Goal: Complete application form: Complete application form

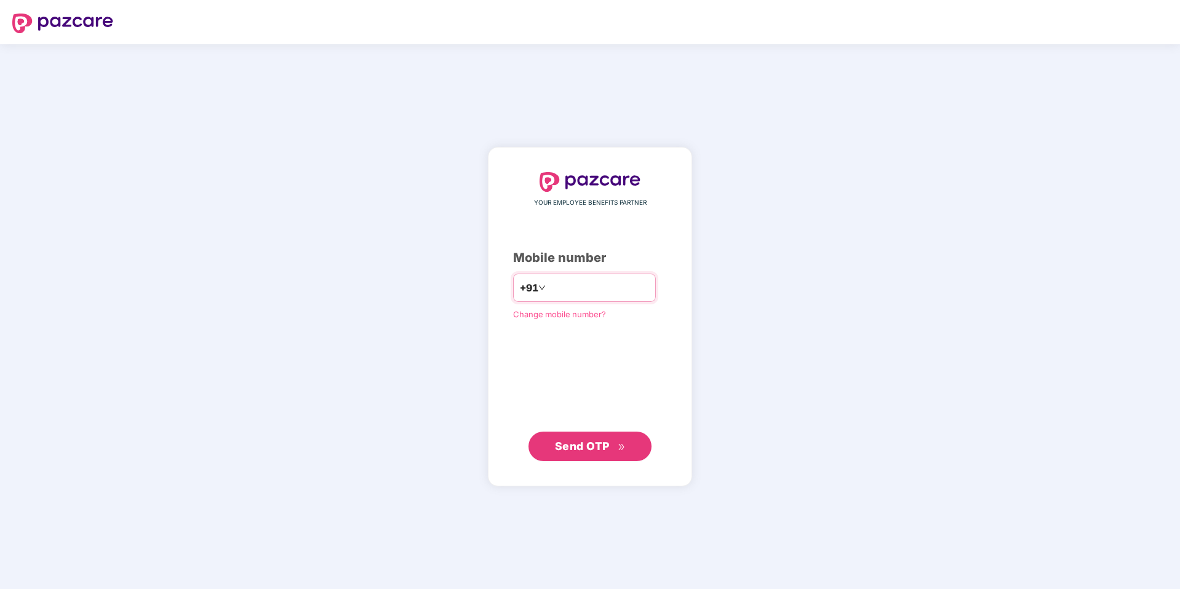
type input "**********"
click at [570, 444] on span "Send OTP" at bounding box center [582, 445] width 55 height 13
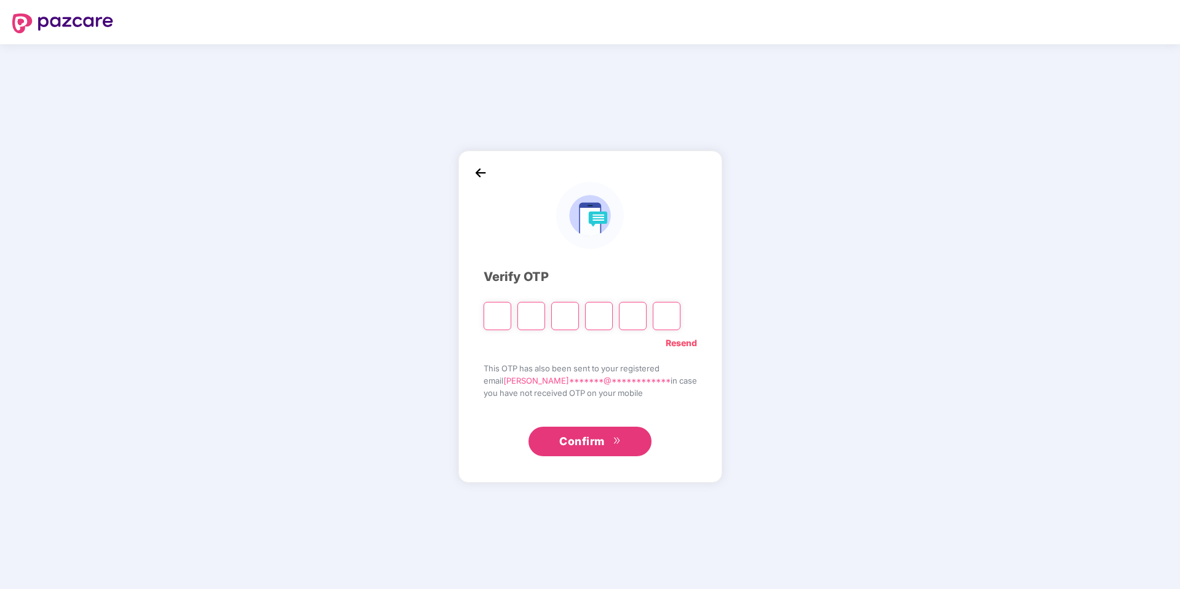
type input "*"
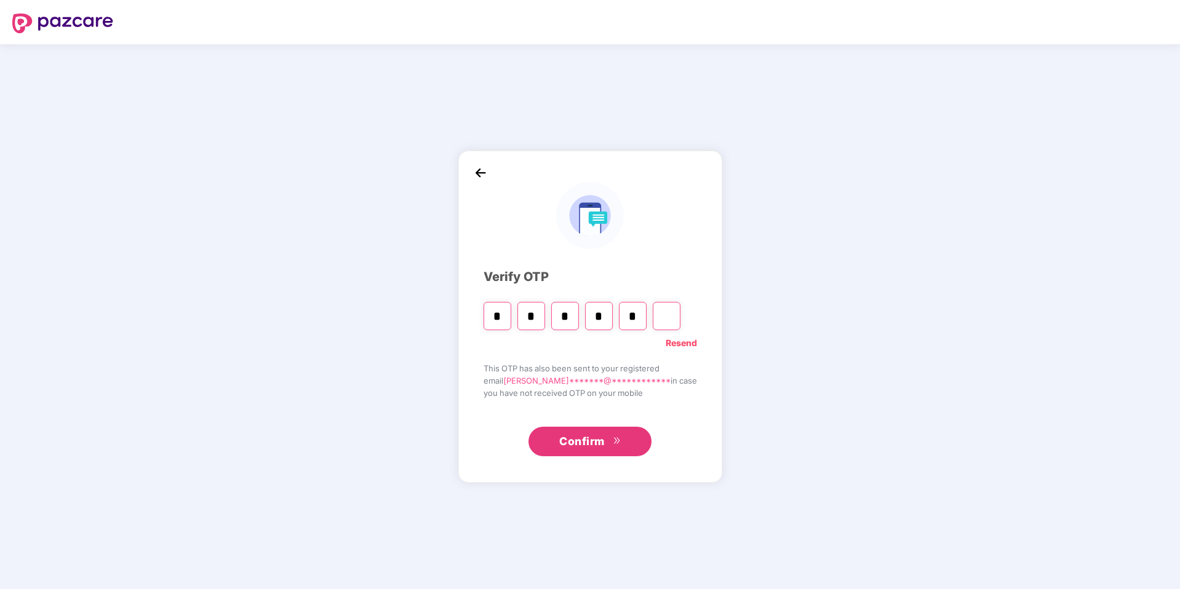
type input "*"
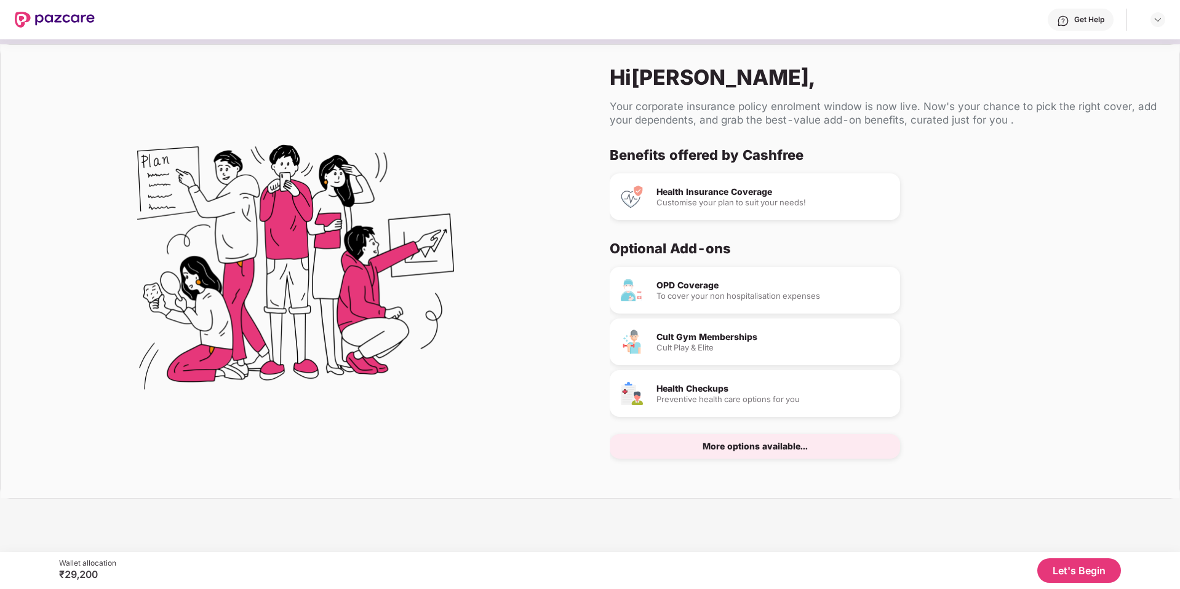
click at [928, 506] on button "Let's Begin" at bounding box center [1079, 571] width 84 height 25
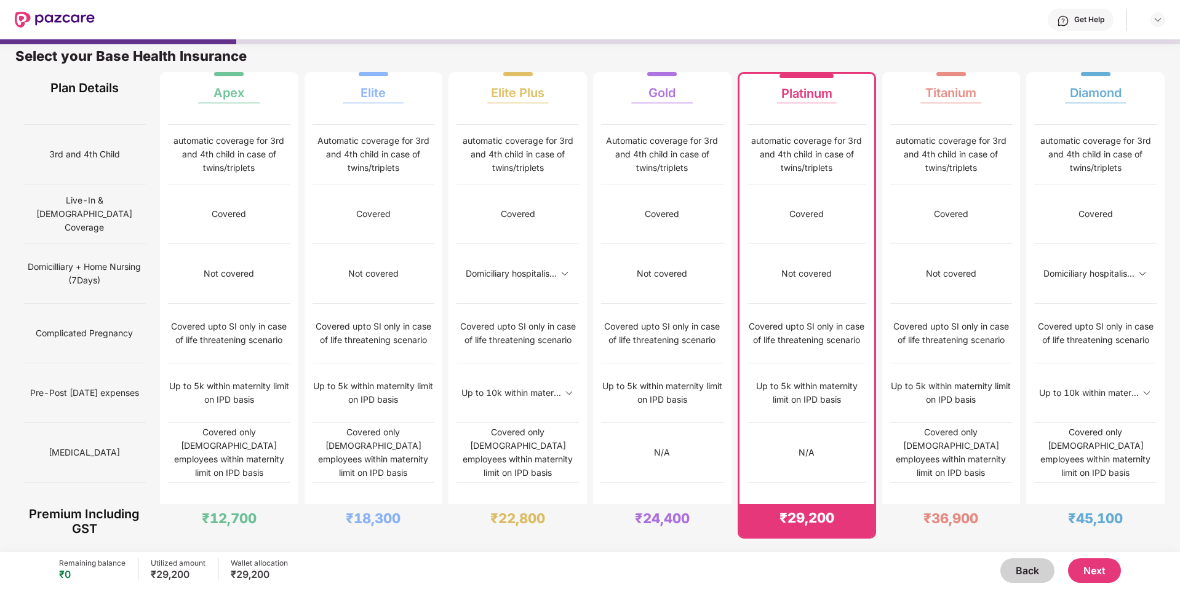
scroll to position [580, 0]
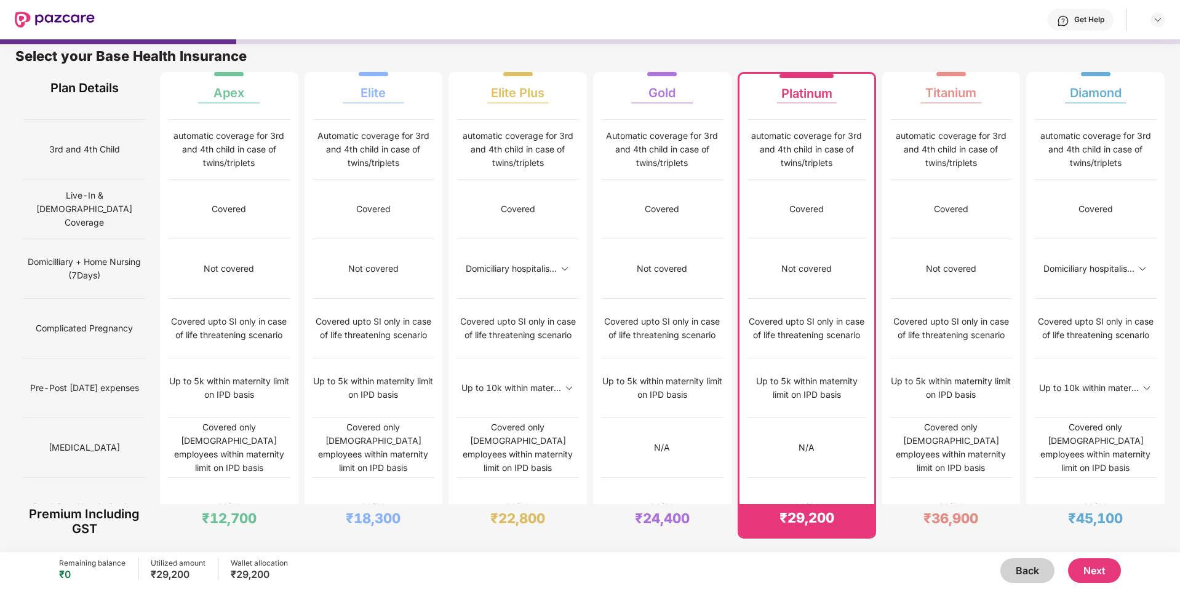
drag, startPoint x: 771, startPoint y: 330, endPoint x: 838, endPoint y: 329, distance: 67.1
click at [838, 506] on div "Up to 25% of SI" at bounding box center [806, 568] width 119 height 60
click at [819, 506] on div "Up to 25% of SI" at bounding box center [806, 567] width 65 height 14
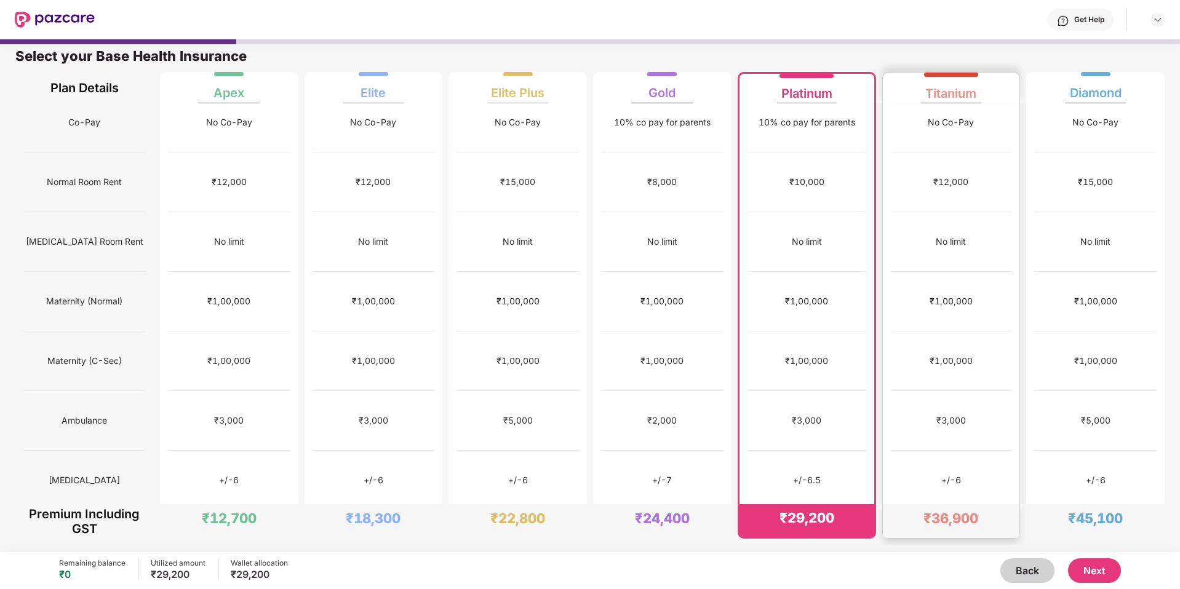
scroll to position [215, 0]
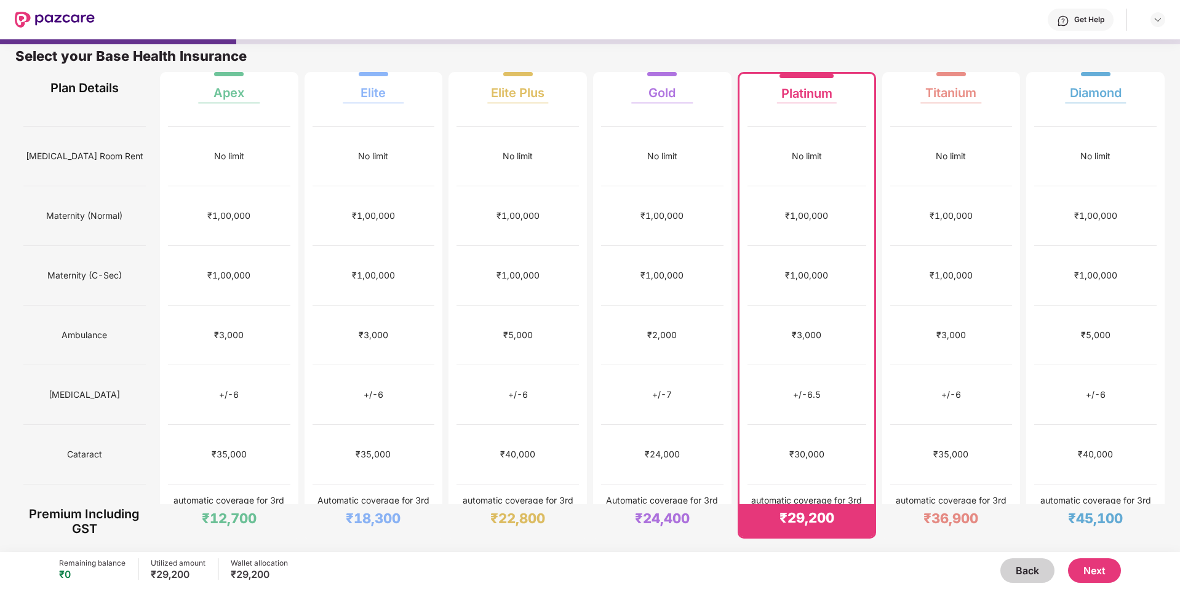
click at [928, 506] on button "Next" at bounding box center [1094, 571] width 53 height 25
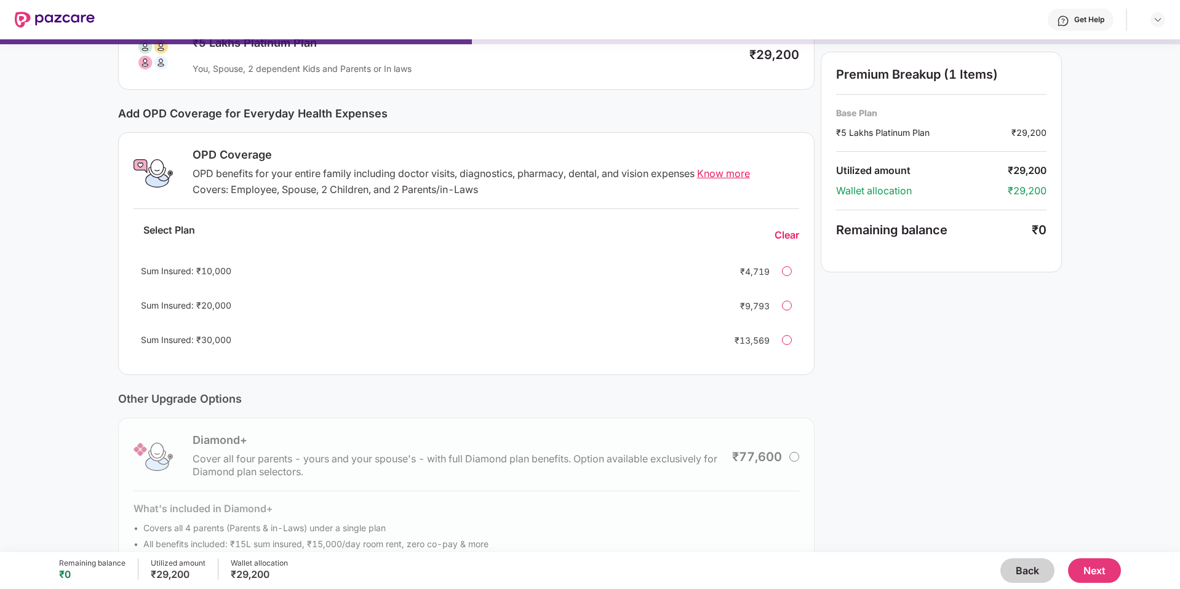
scroll to position [108, 0]
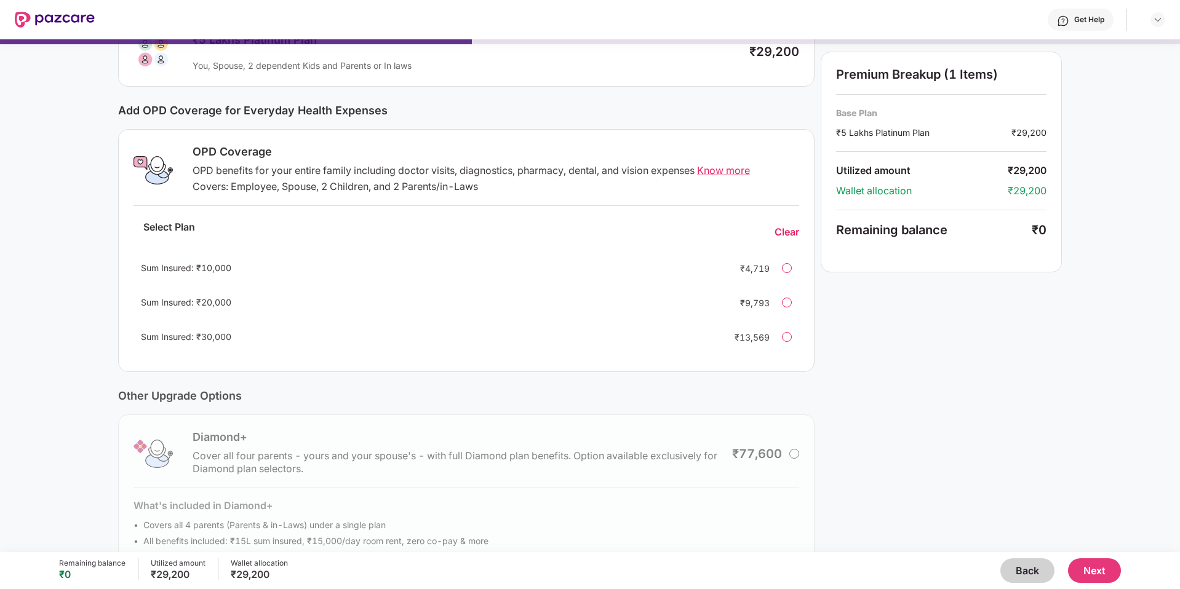
click at [784, 269] on div at bounding box center [787, 268] width 10 height 10
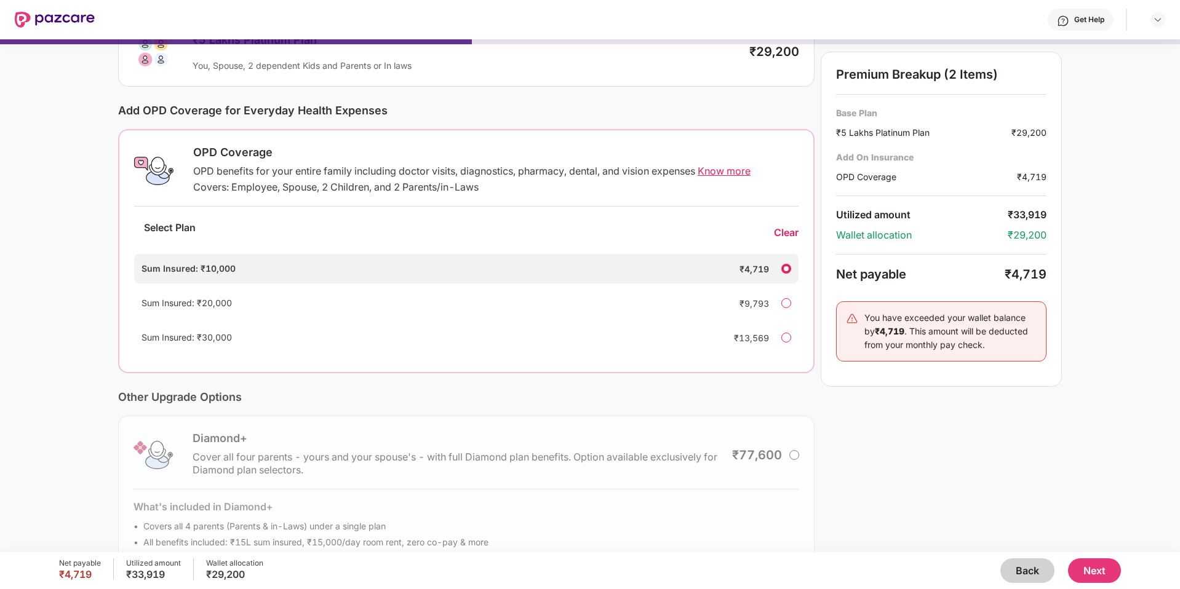
click at [786, 235] on div "Clear" at bounding box center [786, 232] width 25 height 13
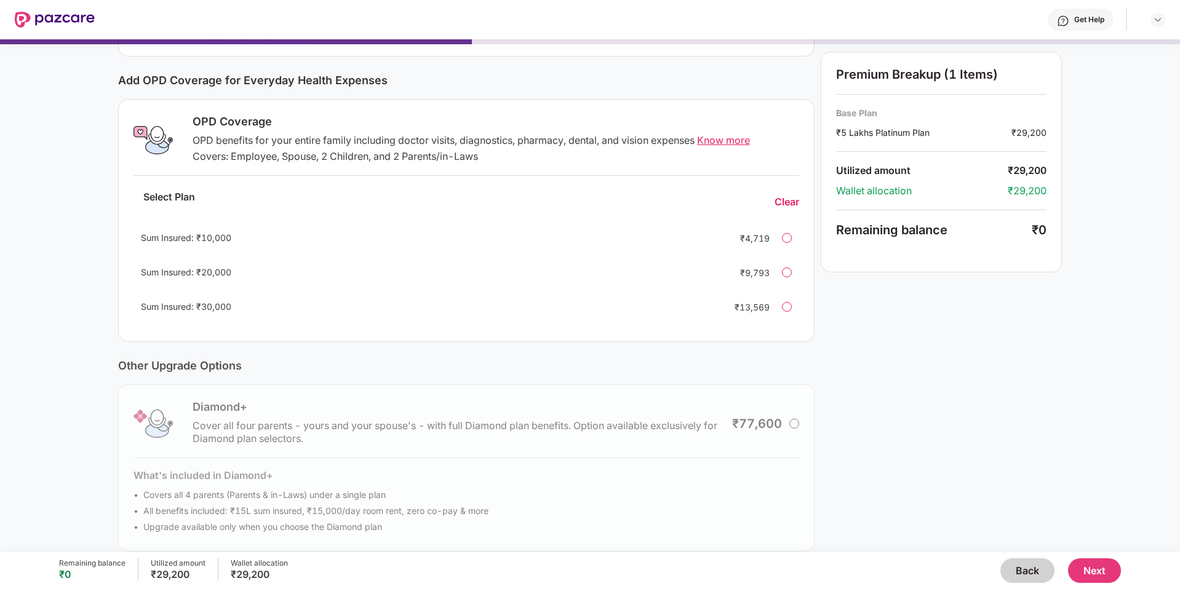
scroll to position [153, 0]
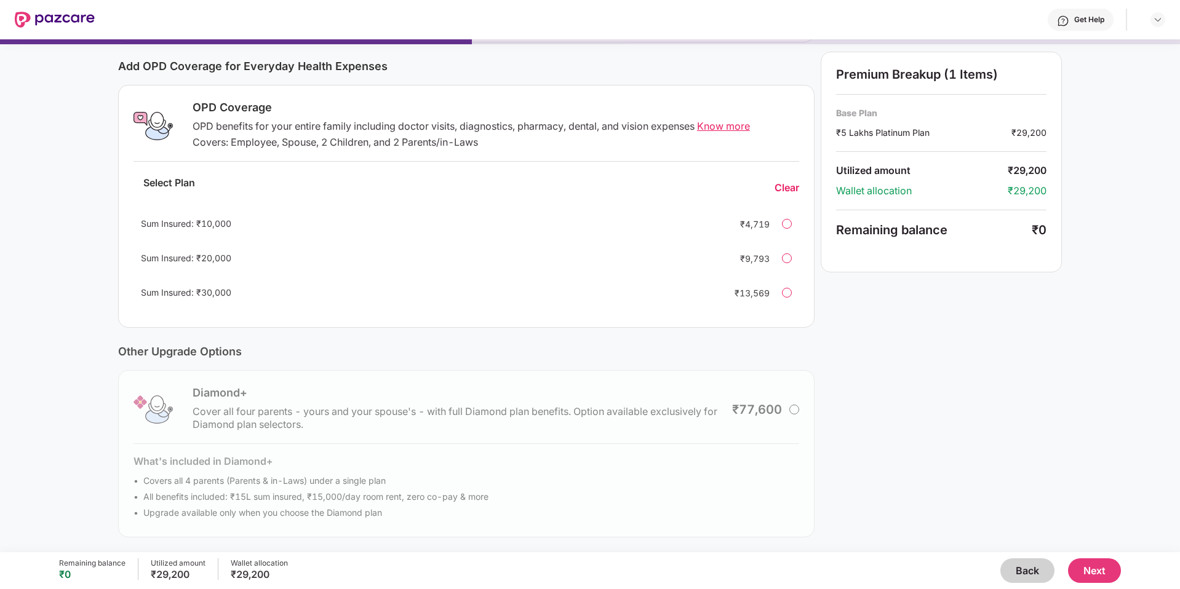
click at [928, 506] on button "Next" at bounding box center [1094, 571] width 53 height 25
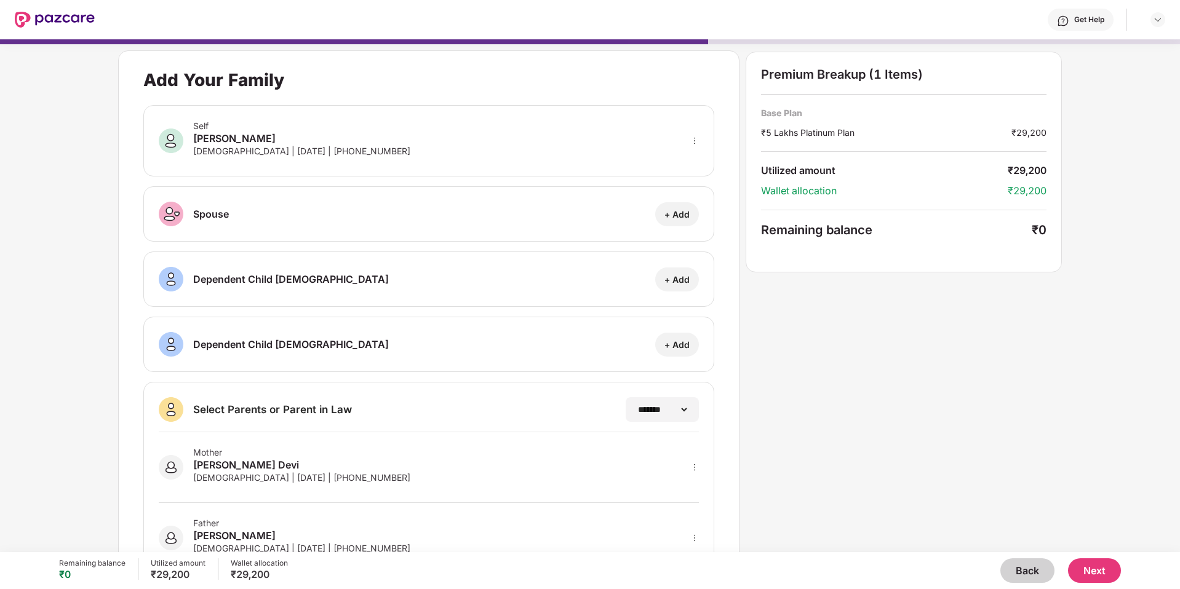
scroll to position [50, 0]
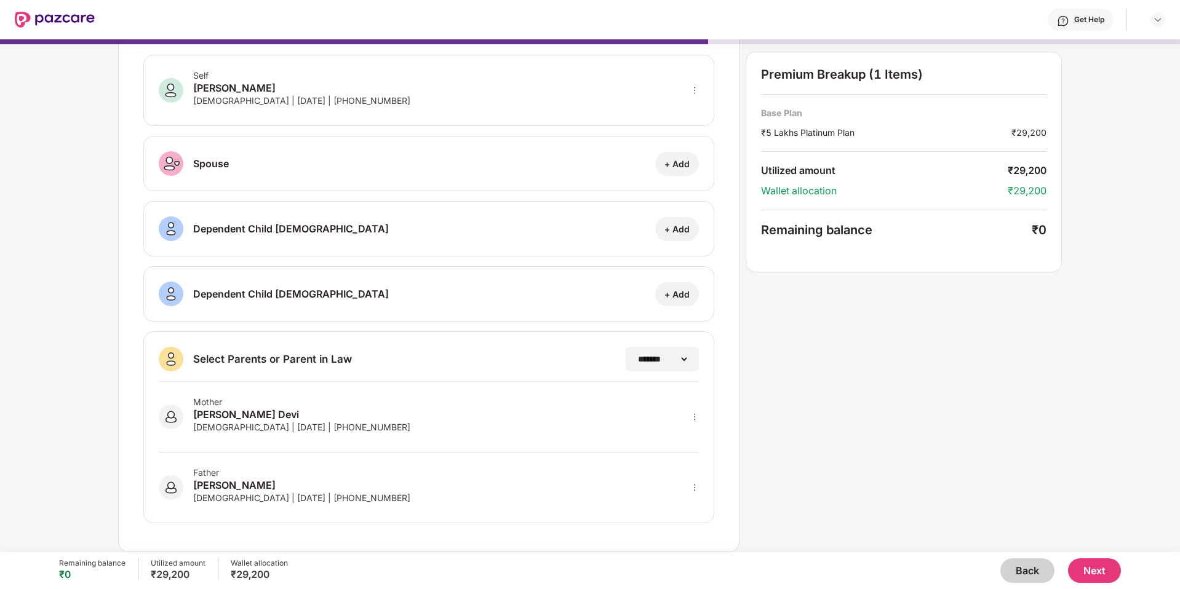
click at [334, 424] on div "[DEMOGRAPHIC_DATA] | [DATE] | [PHONE_NUMBER]" at bounding box center [301, 427] width 217 height 10
click at [696, 416] on icon "more" at bounding box center [694, 417] width 9 height 9
click at [683, 434] on div at bounding box center [678, 435] width 41 height 22
select select "******"
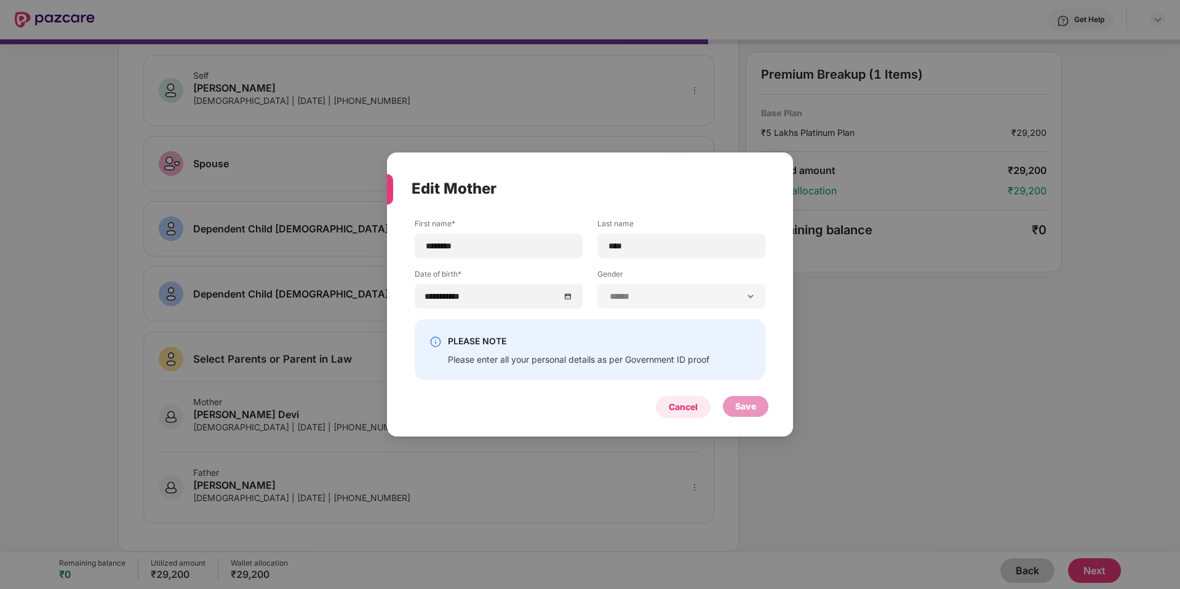
click at [696, 406] on div "Cancel" at bounding box center [683, 407] width 29 height 14
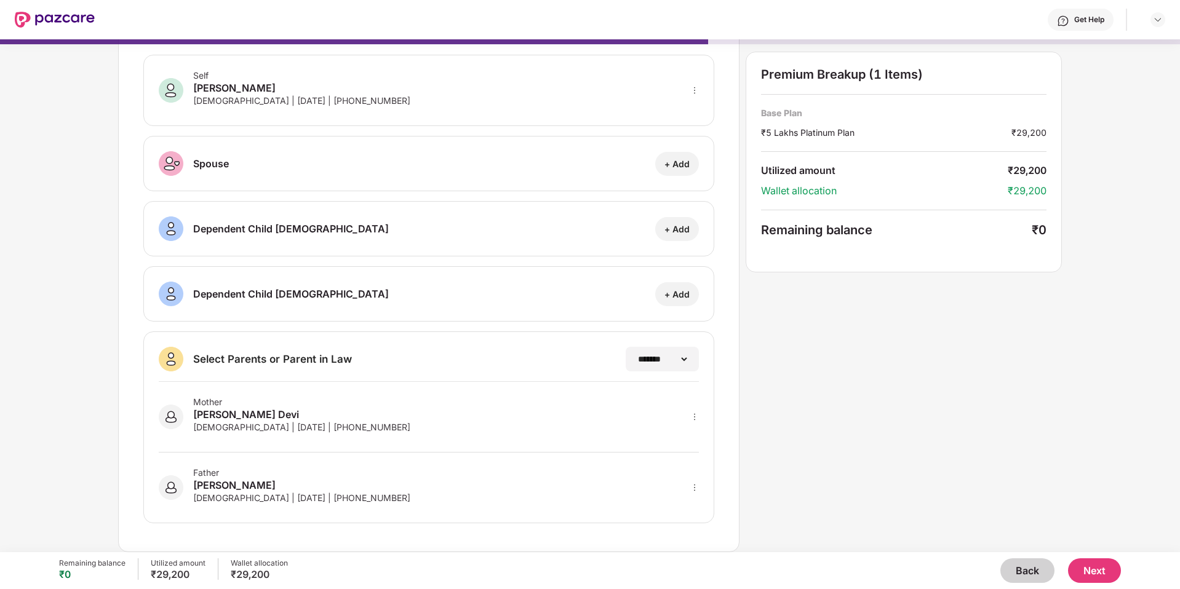
scroll to position [0, 0]
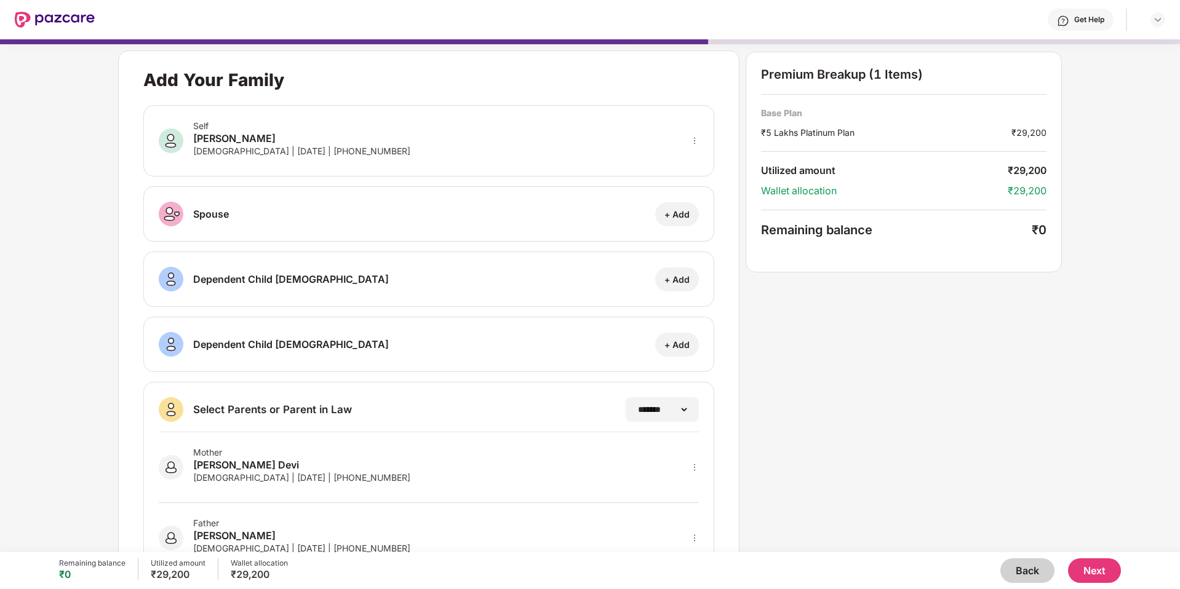
click at [928, 506] on button "Next" at bounding box center [1094, 571] width 53 height 25
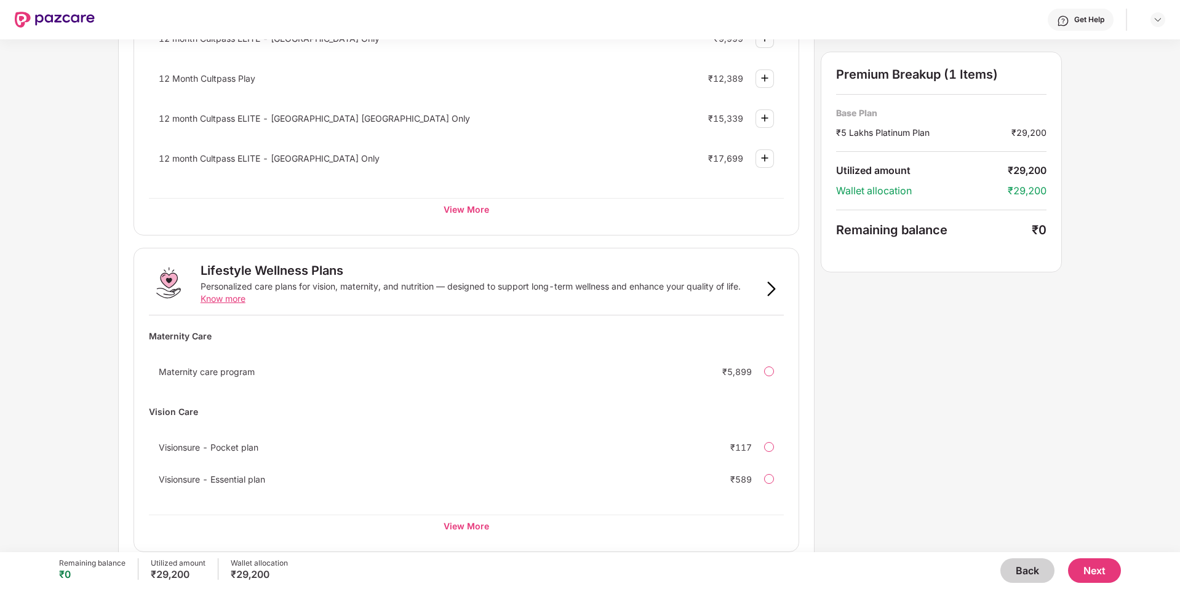
scroll to position [598, 0]
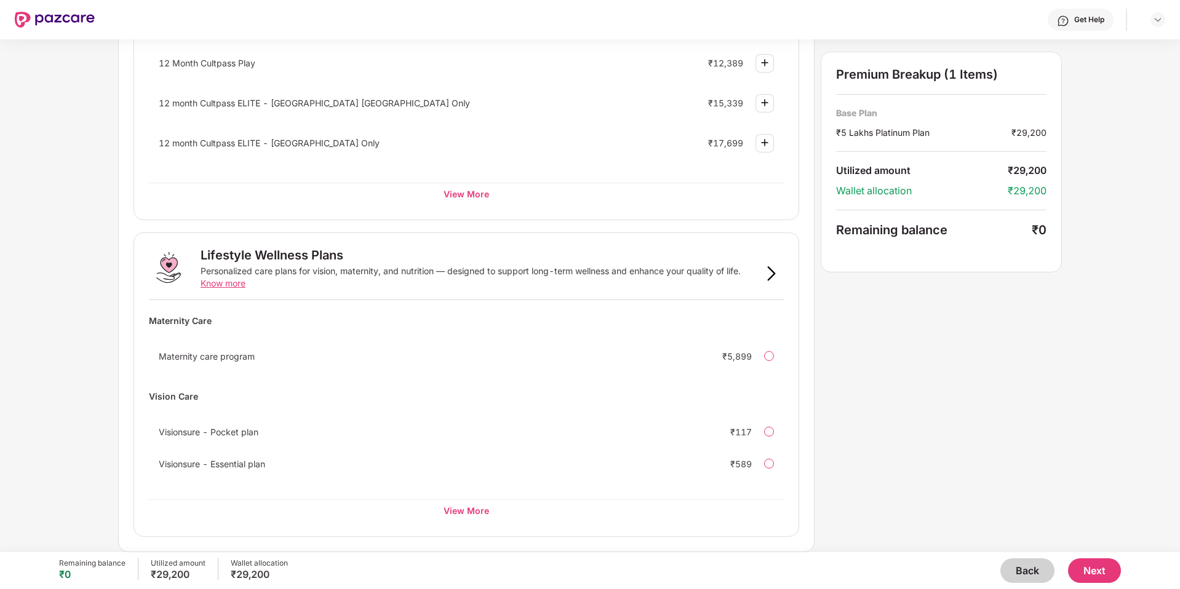
click at [928, 506] on button "Next" at bounding box center [1094, 571] width 53 height 25
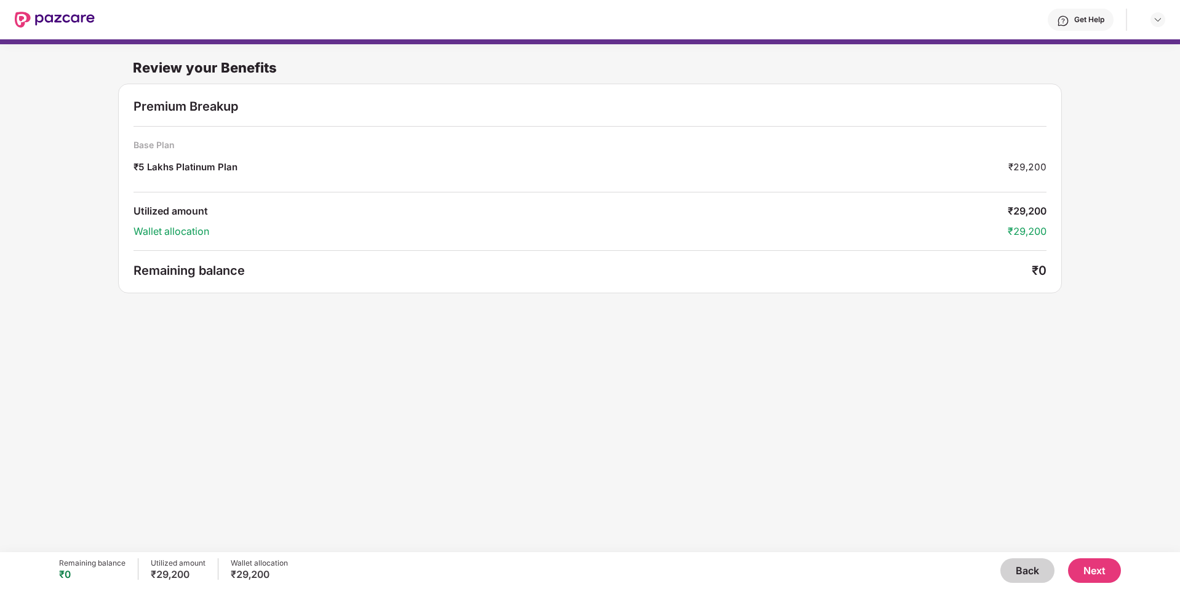
click at [928, 506] on button "Next" at bounding box center [1094, 571] width 53 height 25
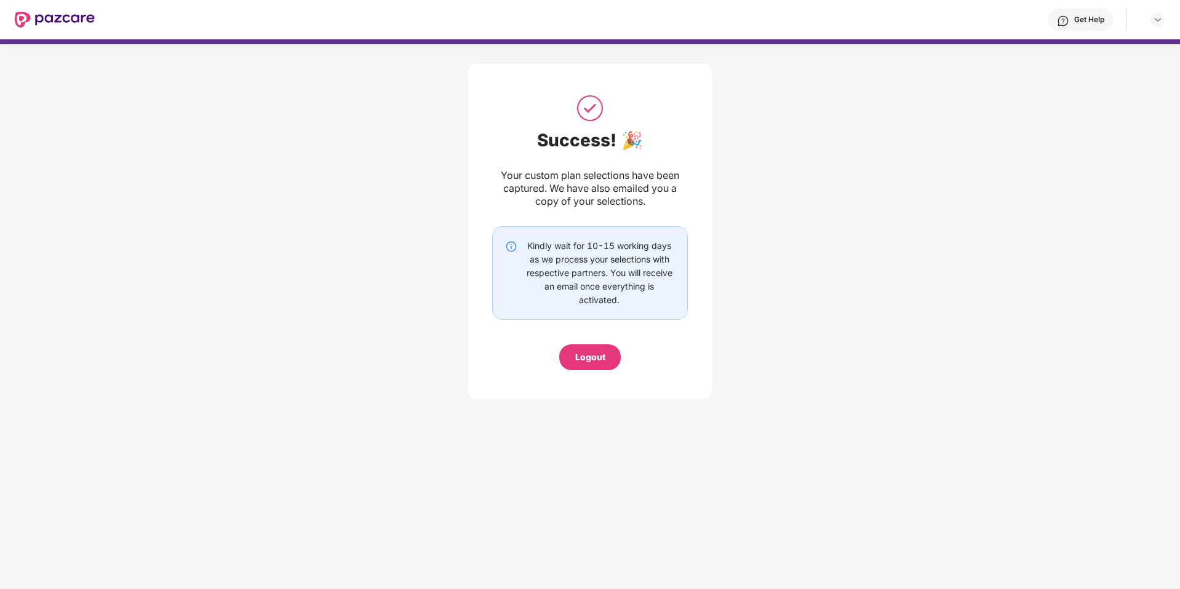
click at [482, 348] on div "Success! 🎉 Your custom plan selections have been captured. We have also emailed…" at bounding box center [590, 232] width 246 height 338
